Goal: Information Seeking & Learning: Understand process/instructions

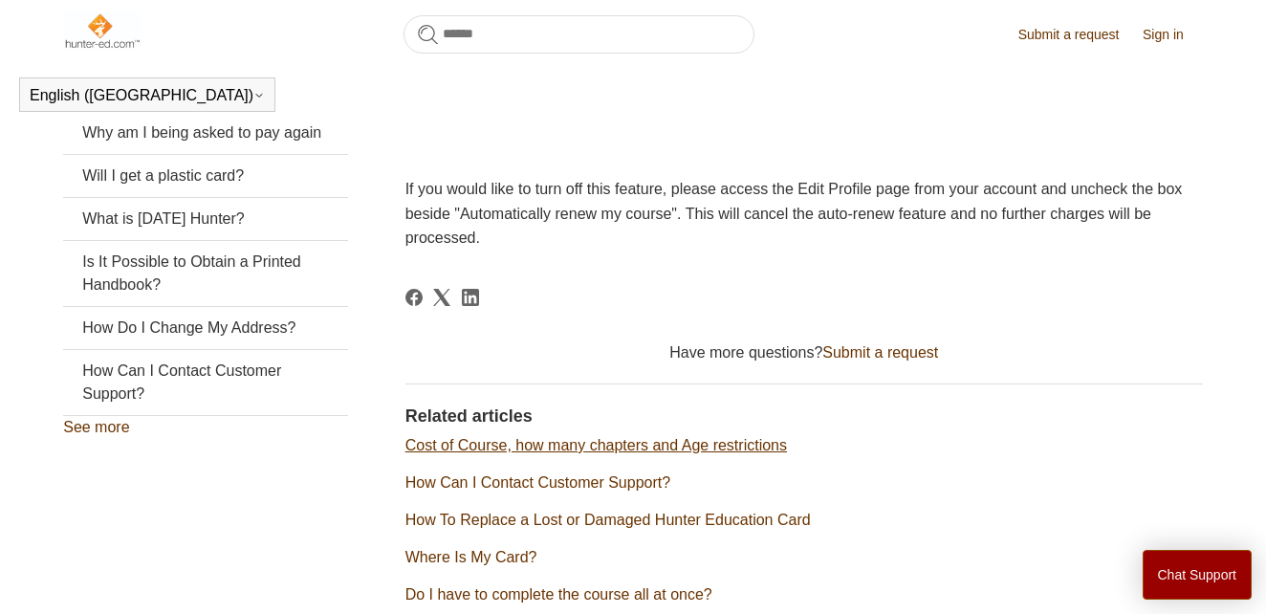
scroll to position [290, 0]
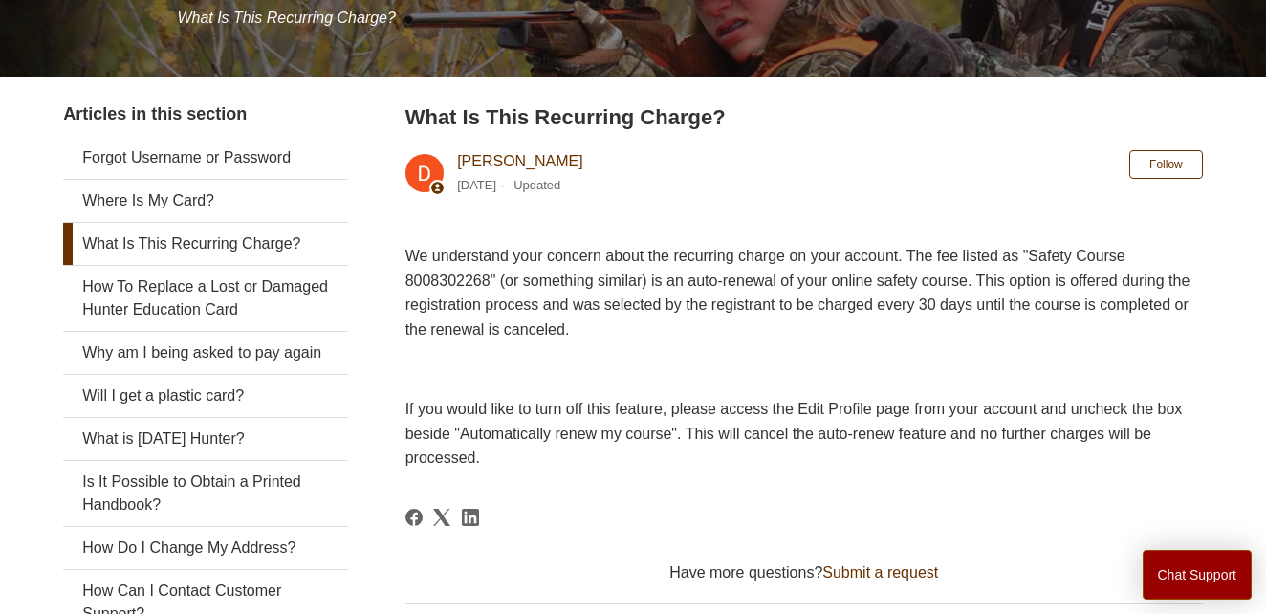
click at [207, 246] on link "What Is This Recurring Charge?" at bounding box center [205, 244] width 285 height 42
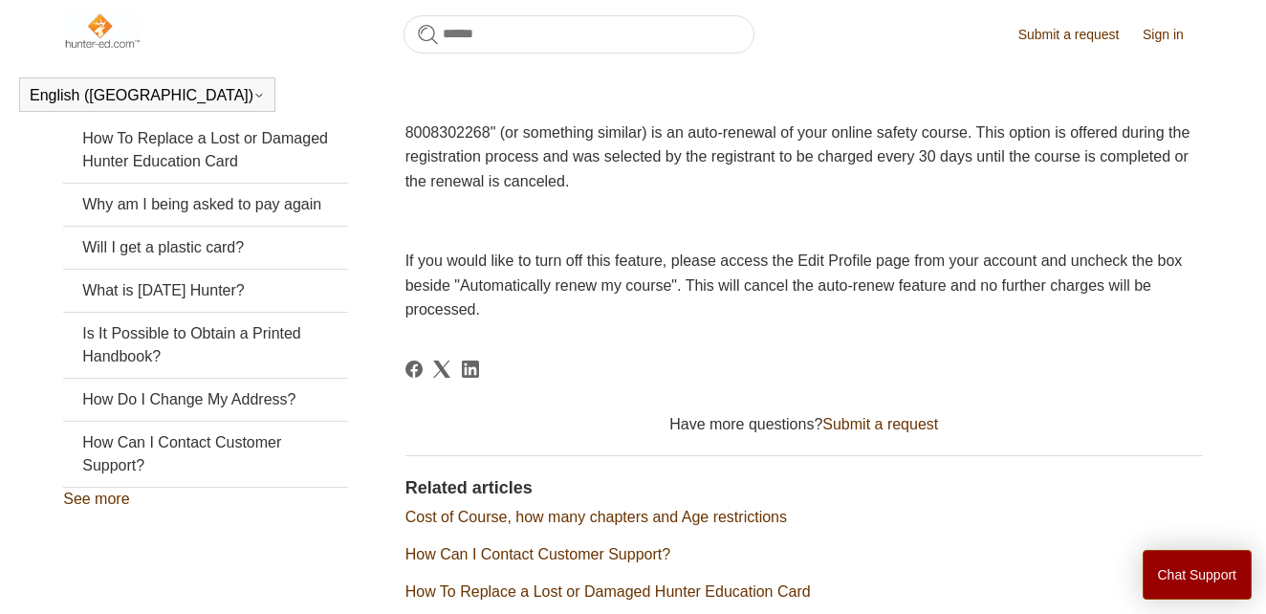
scroll to position [616, 0]
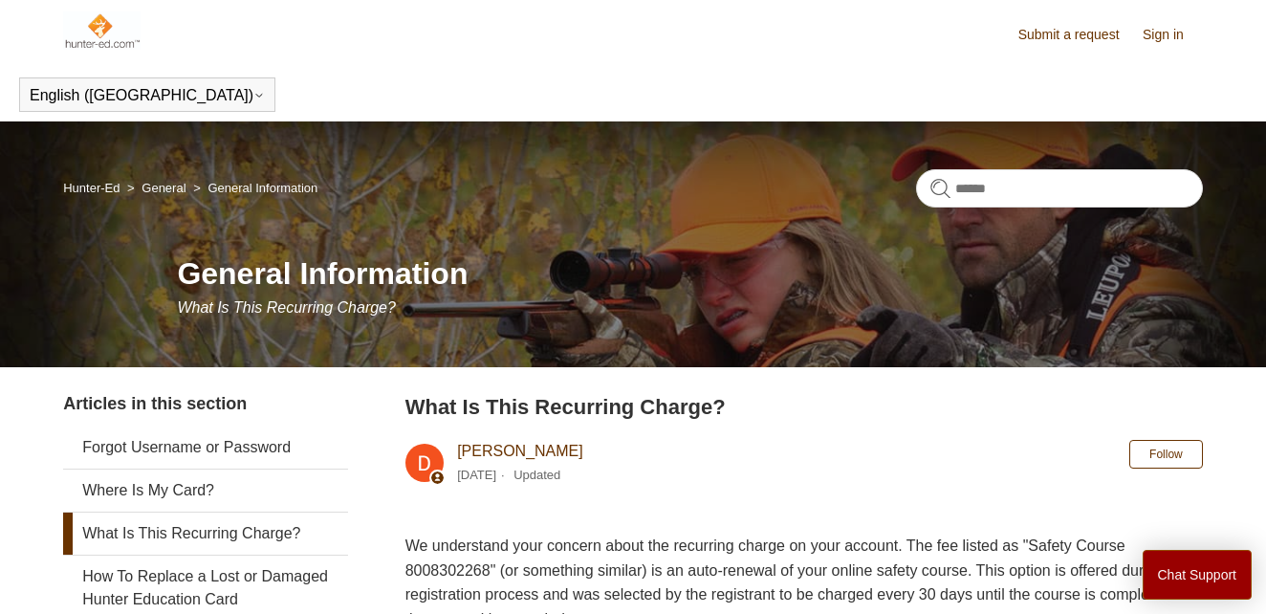
click at [1159, 37] on link "Sign in" at bounding box center [1173, 35] width 60 height 20
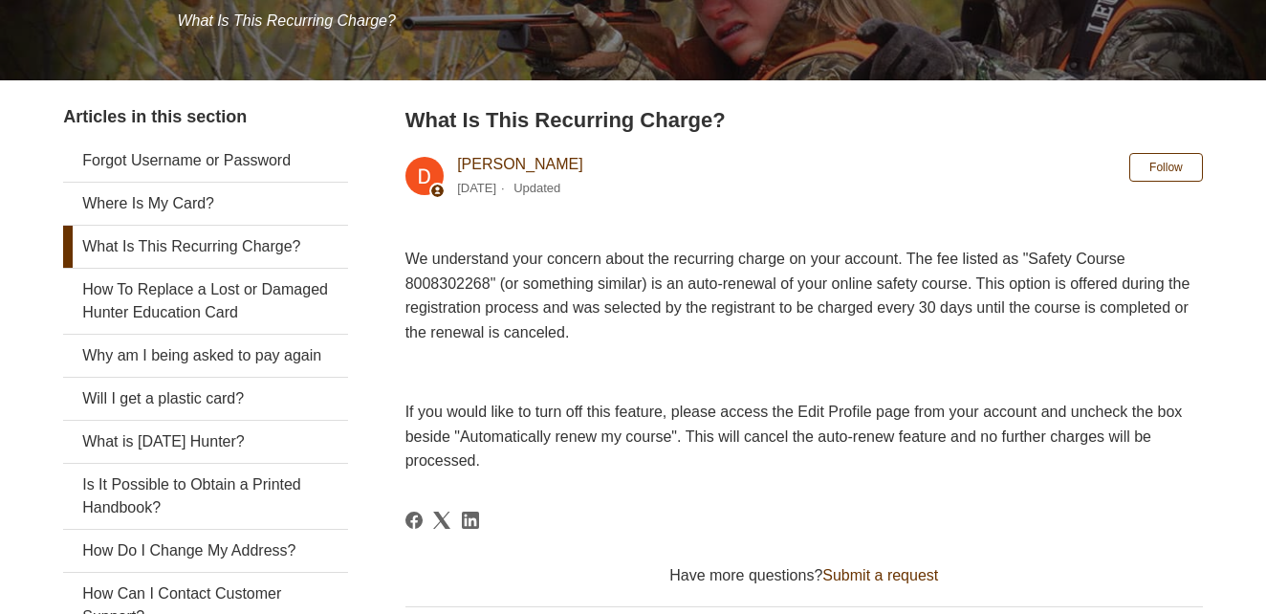
click at [674, 271] on p "We understand your concern about the recurring charge on your account. The fee …" at bounding box center [804, 296] width 798 height 98
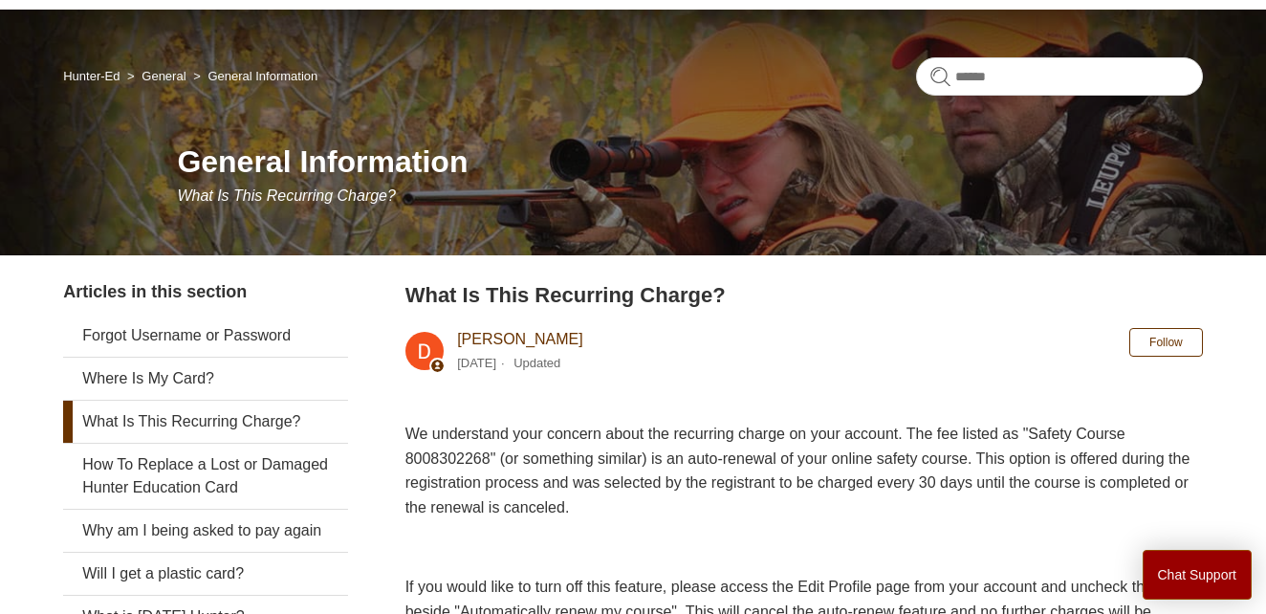
scroll to position [0, 0]
